Goal: Task Accomplishment & Management: Use online tool/utility

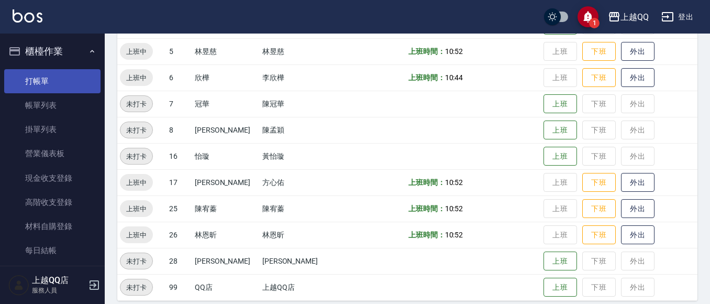
scroll to position [210, 0]
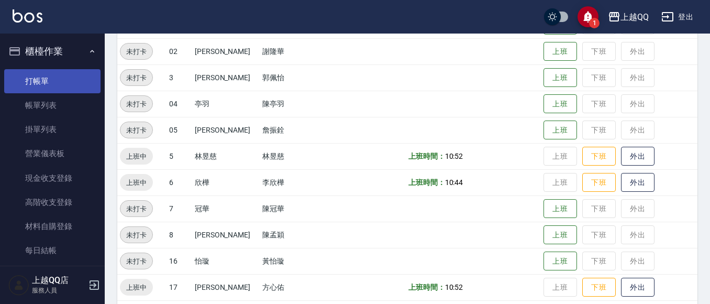
click at [59, 75] on link "打帳單" at bounding box center [52, 81] width 96 height 24
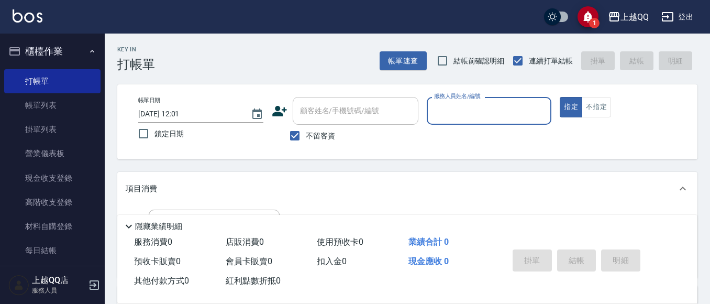
click at [309, 134] on span "不留客資" at bounding box center [320, 135] width 29 height 11
click at [306, 134] on input "不留客資" at bounding box center [295, 136] width 22 height 22
checkbox input "false"
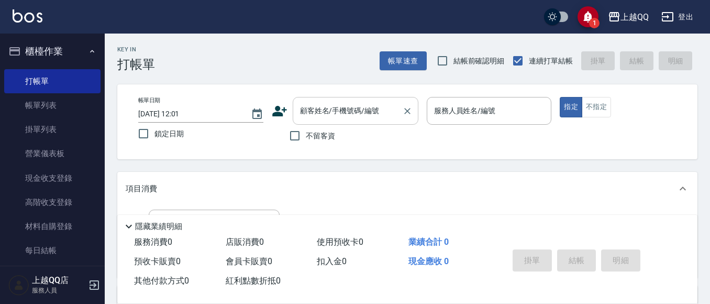
click at [318, 122] on div "顧客姓名/手機號碼/編號" at bounding box center [356, 111] width 126 height 28
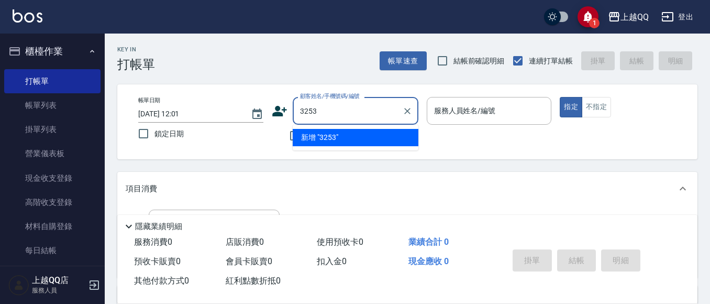
type input "3253"
click at [560, 97] on button "指定" at bounding box center [571, 107] width 23 height 20
type button "true"
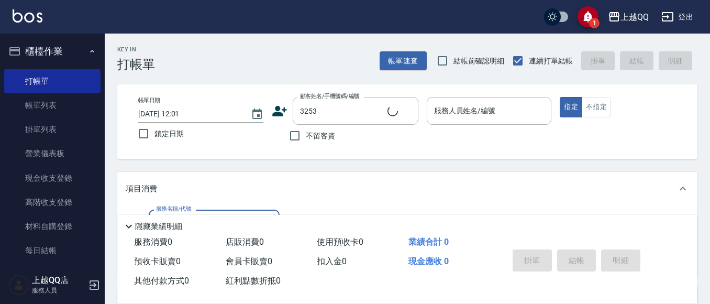
type input "石人妃/0916330727/3253"
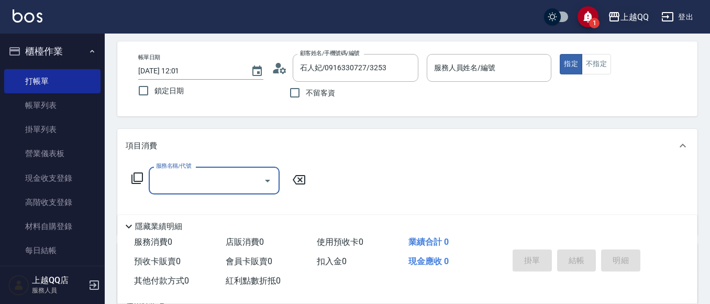
type input "欣樺-6"
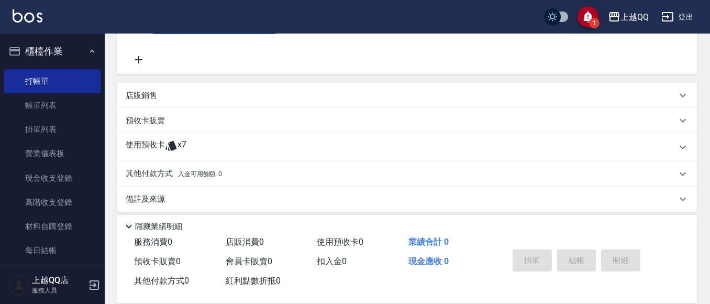
scroll to position [212, 0]
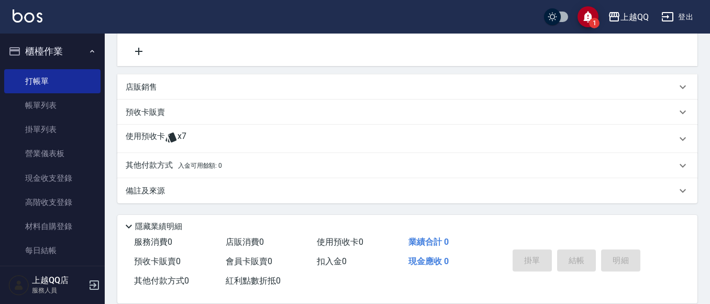
click at [210, 134] on div "使用預收卡 x7" at bounding box center [401, 139] width 551 height 16
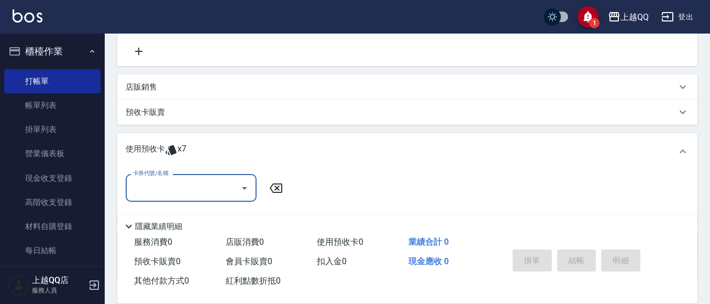
scroll to position [0, 0]
click at [216, 181] on input "卡券代號/名稱" at bounding box center [183, 188] width 106 height 18
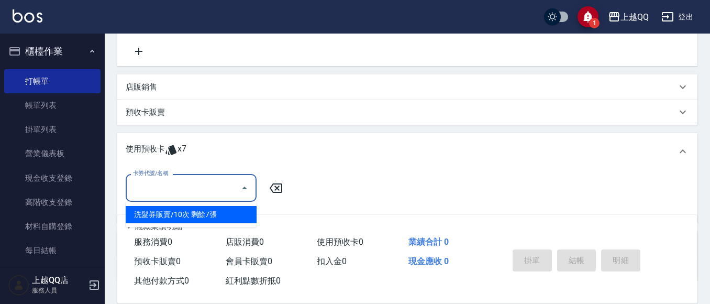
click at [224, 211] on div "洗髮券販賣/10次 剩餘7張" at bounding box center [191, 214] width 131 height 17
type input "洗髮券販賣/10次"
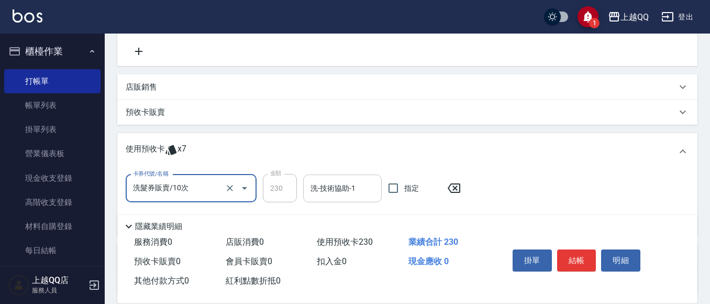
click at [307, 191] on div "洗-技術協助-1" at bounding box center [342, 188] width 79 height 28
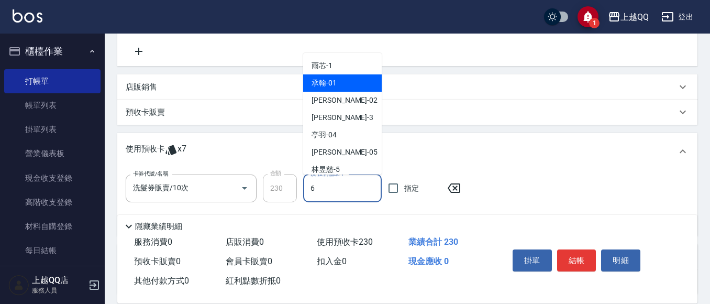
type input "欣樺-6"
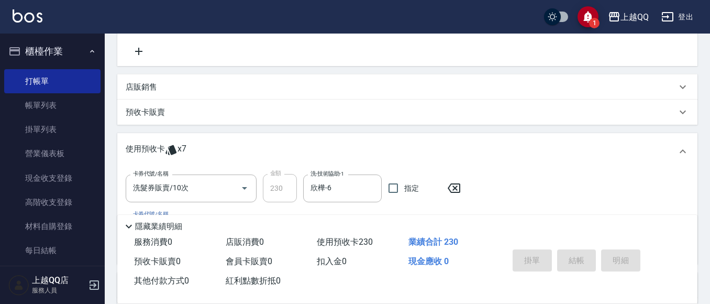
type input "[DATE] 12:02"
